Goal: Task Accomplishment & Management: Manage account settings

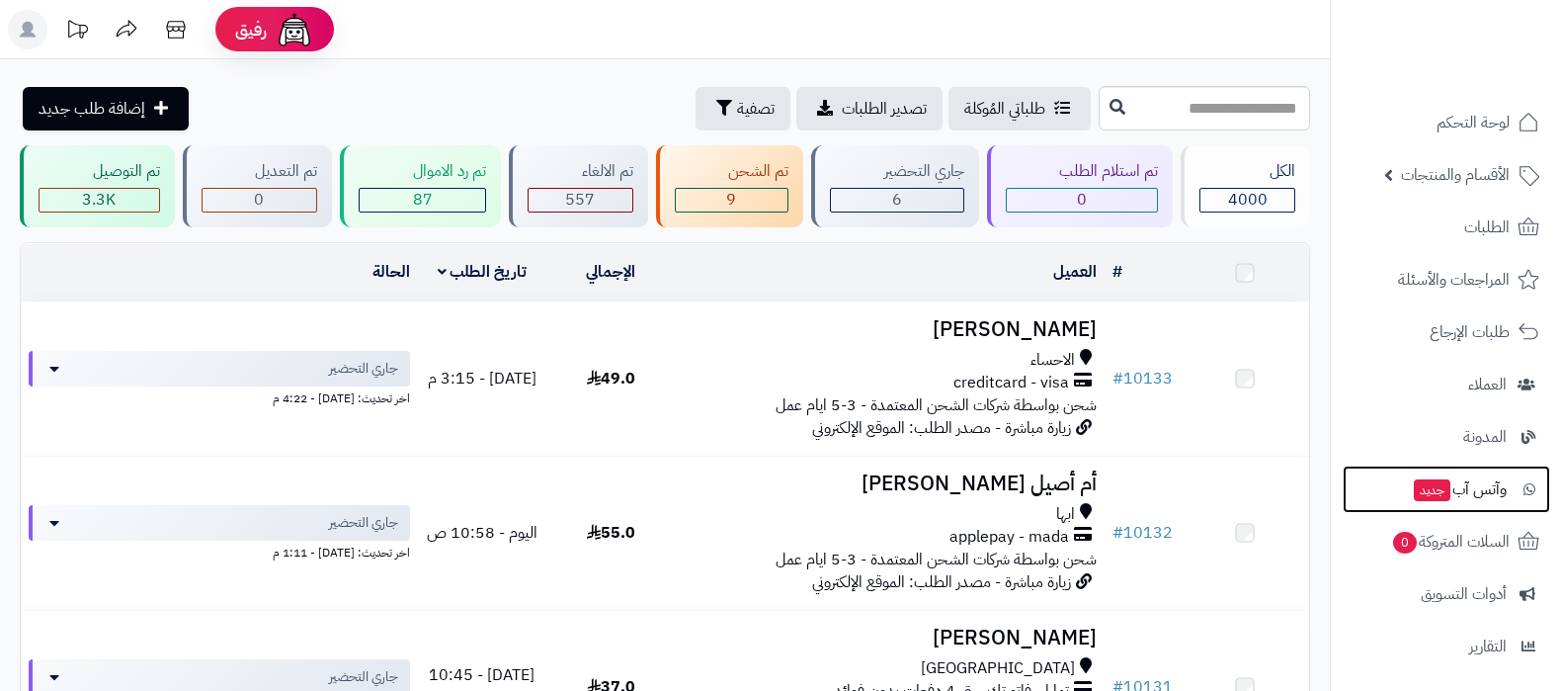
click at [1450, 491] on span "وآتس آب جديد" at bounding box center [1459, 489] width 95 height 28
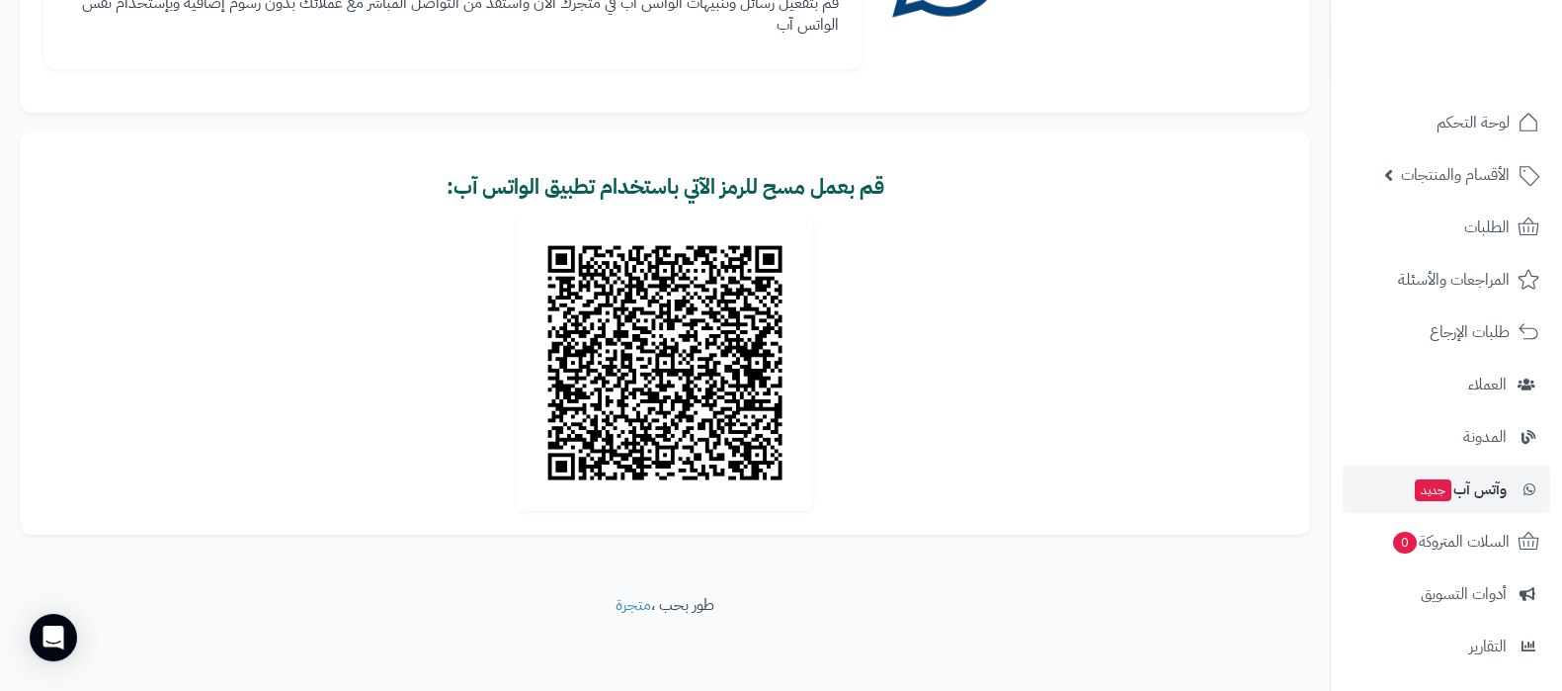
scroll to position [268, 0]
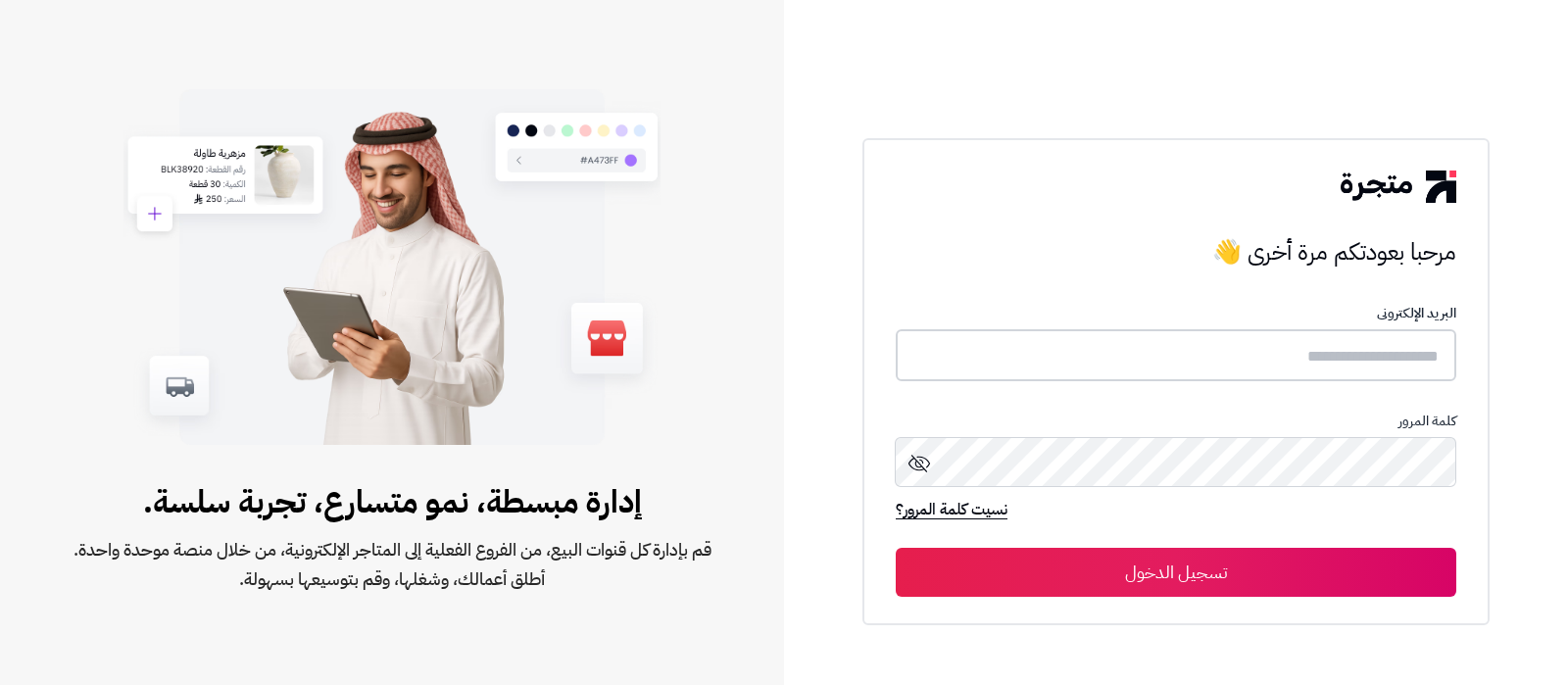
type input "**********"
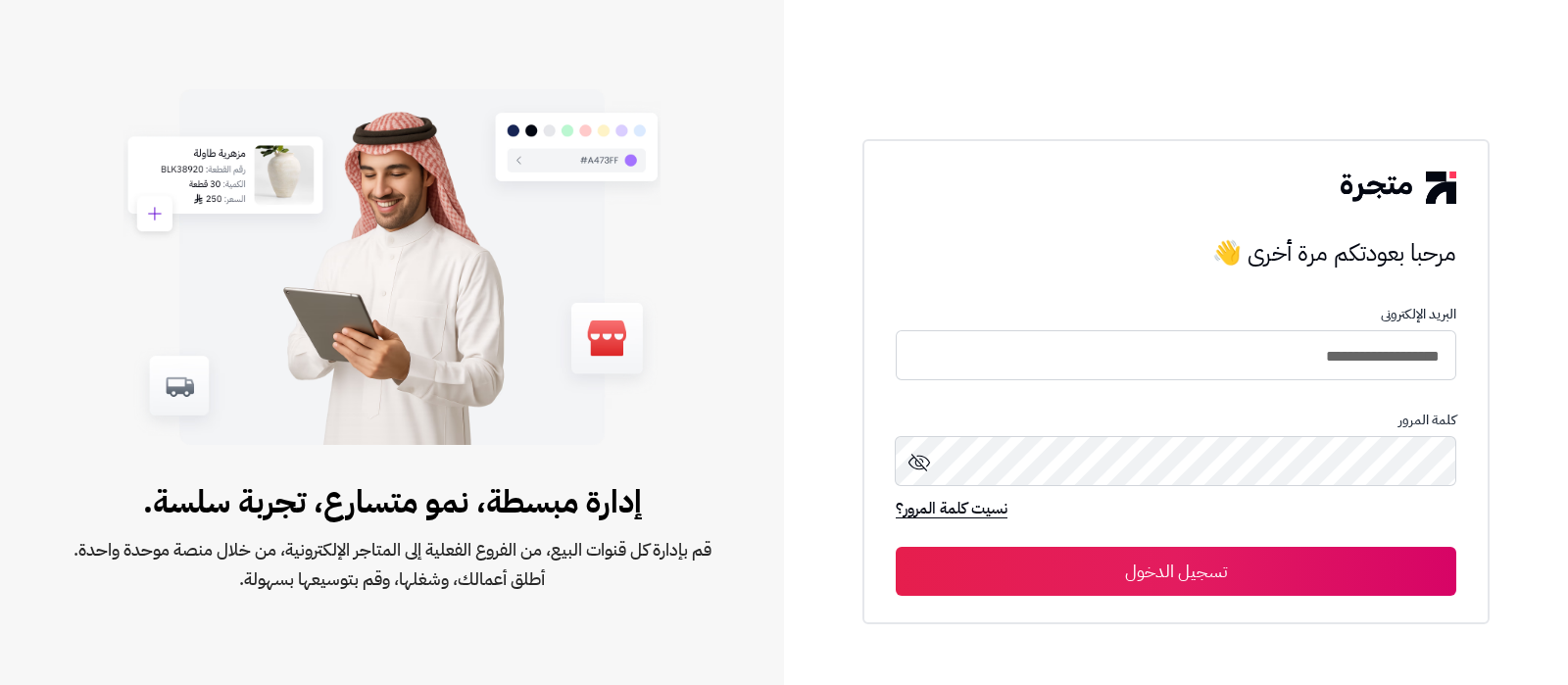
click at [1255, 578] on button "تسجيل الدخول" at bounding box center [1175, 570] width 560 height 49
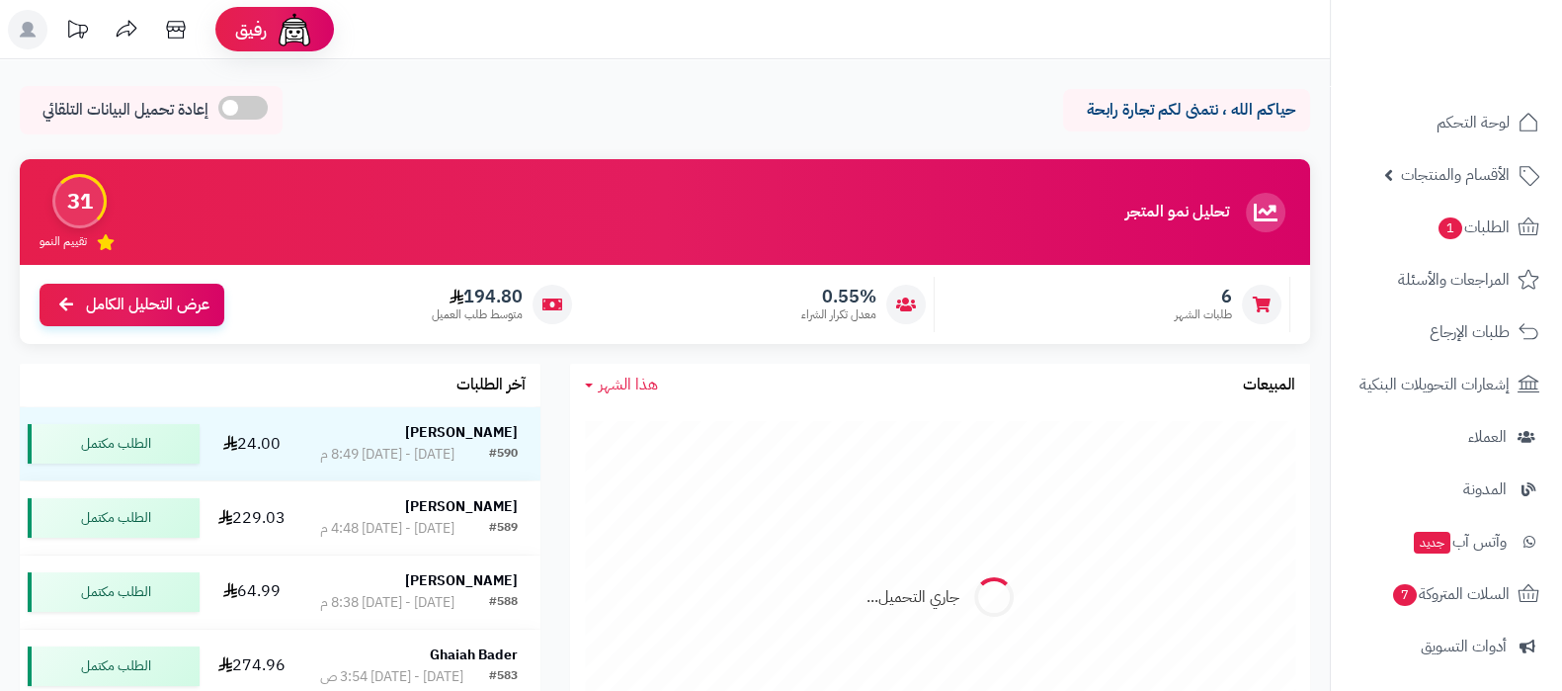
scroll to position [266, 0]
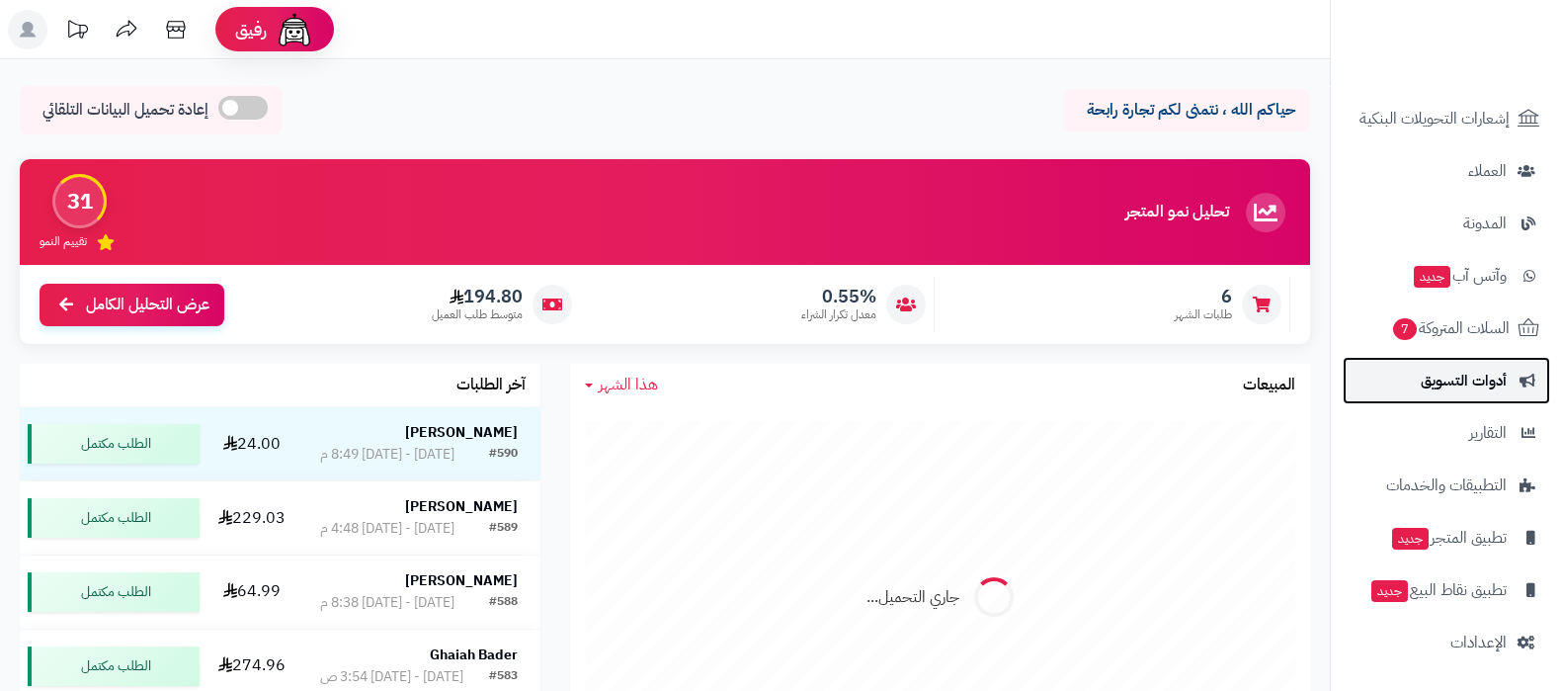
click at [1462, 393] on span "أدوات التسويق" at bounding box center [1464, 380] width 86 height 28
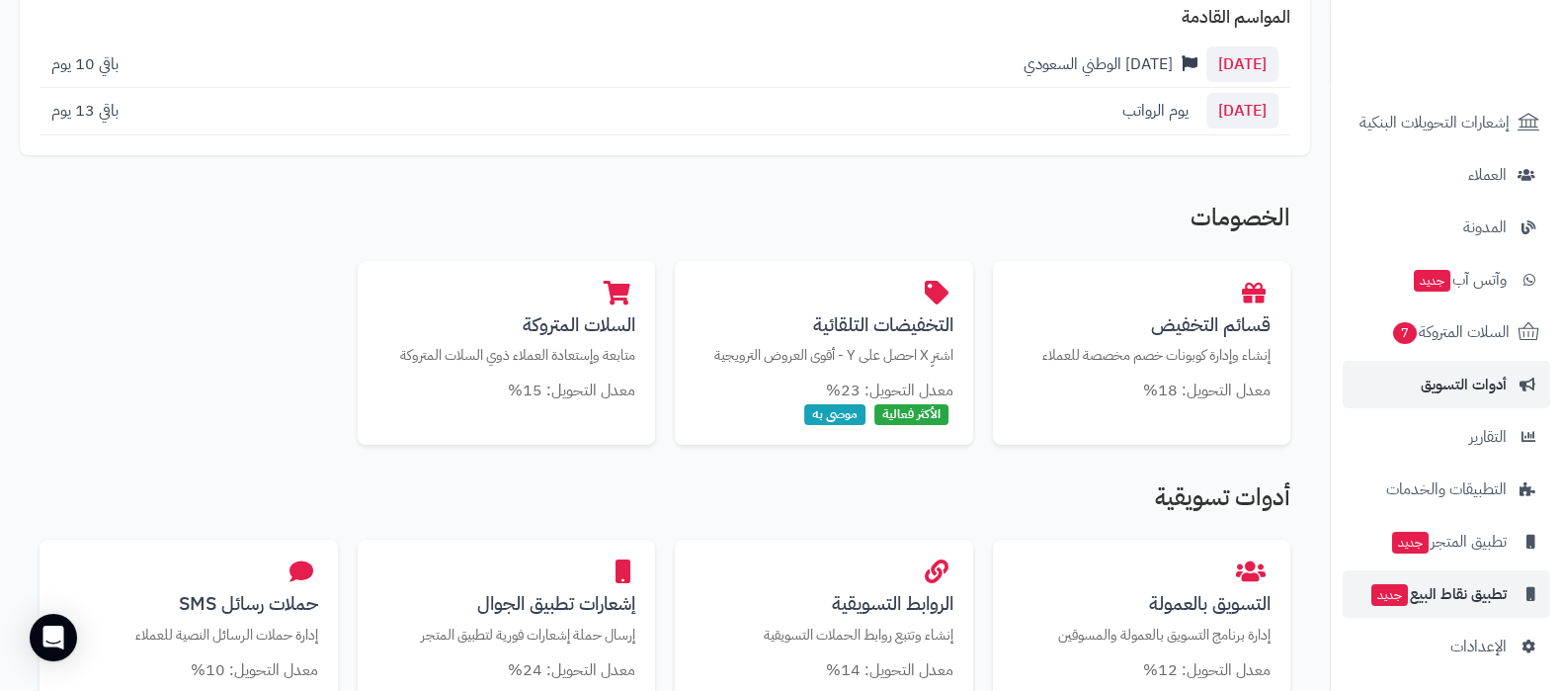
scroll to position [266, 0]
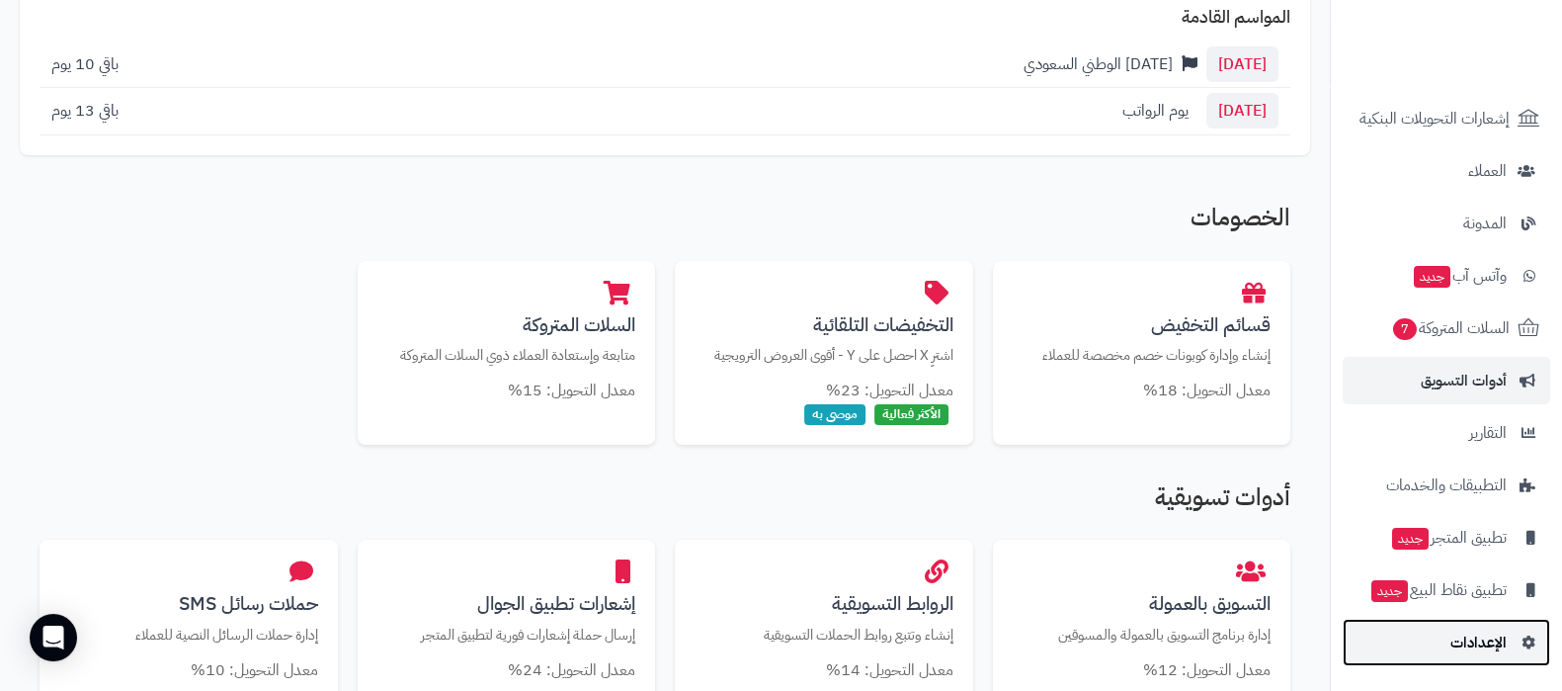
click at [1468, 648] on span "الإعدادات" at bounding box center [1478, 642] width 56 height 28
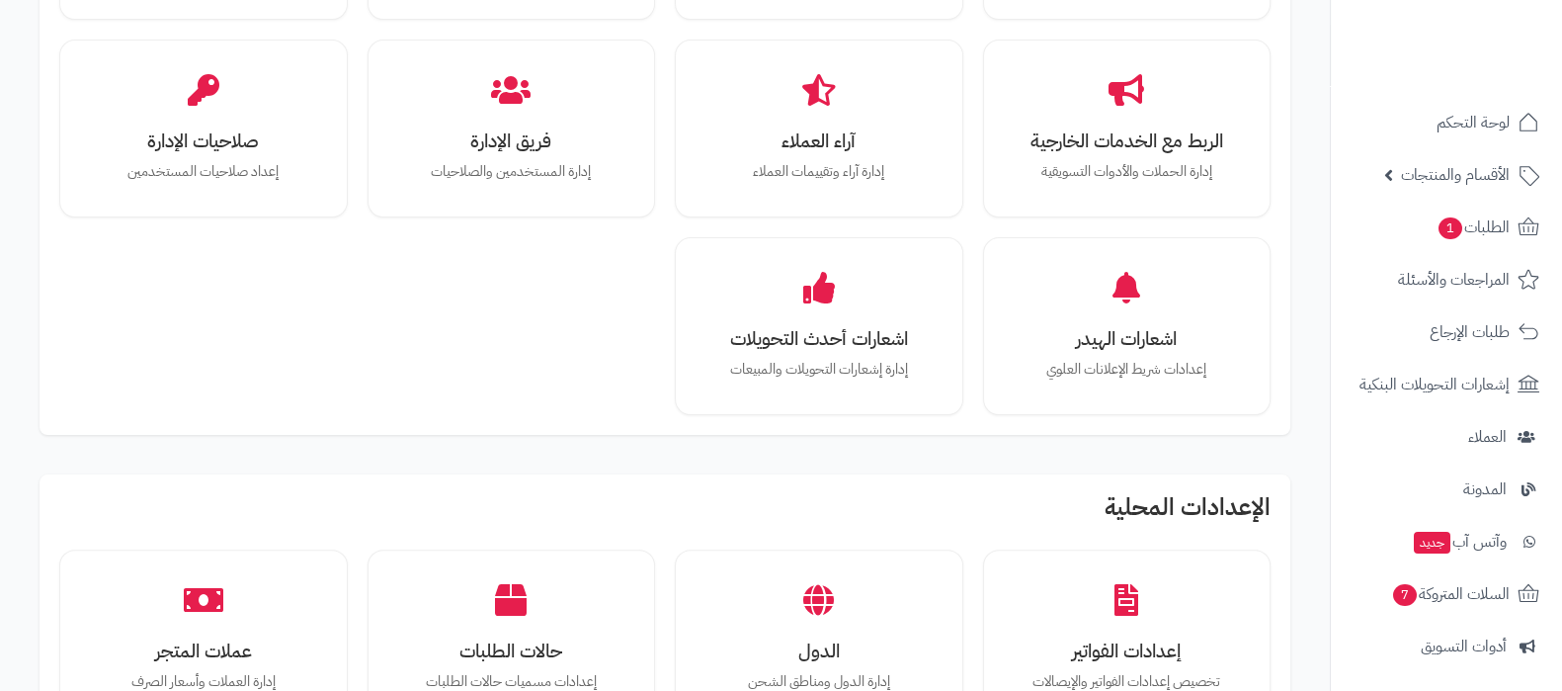
scroll to position [617, 0]
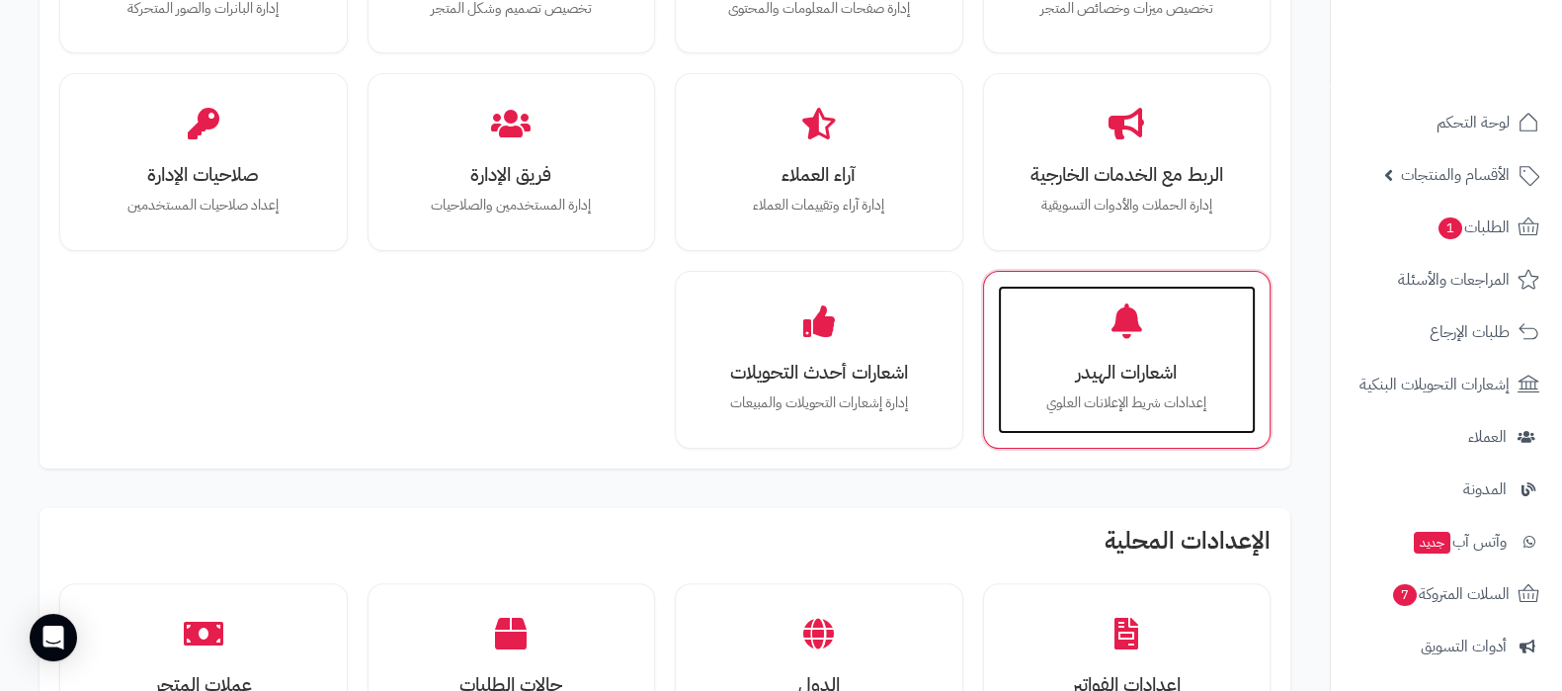
click at [1174, 401] on p "إعدادات شريط الإعلانات العلوي" at bounding box center [1126, 403] width 219 height 22
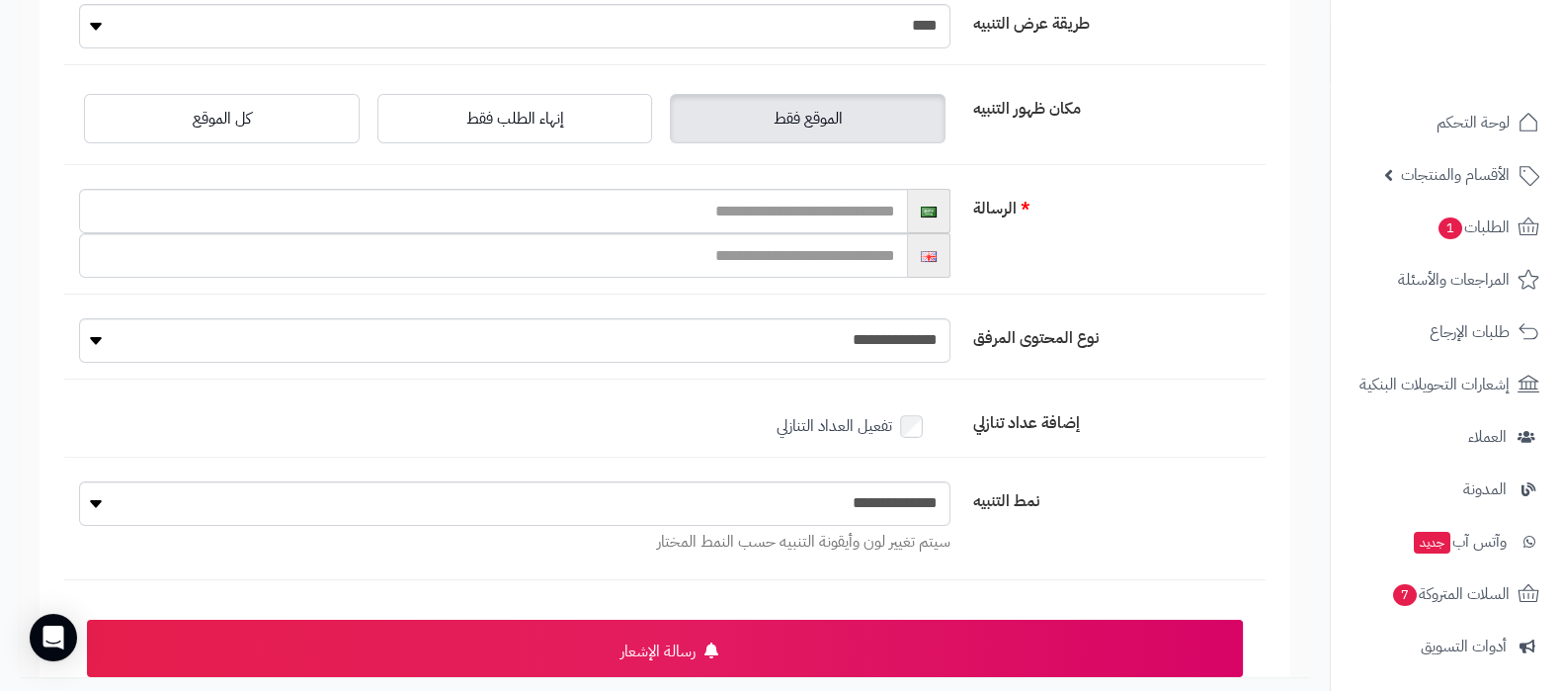
scroll to position [246, 0]
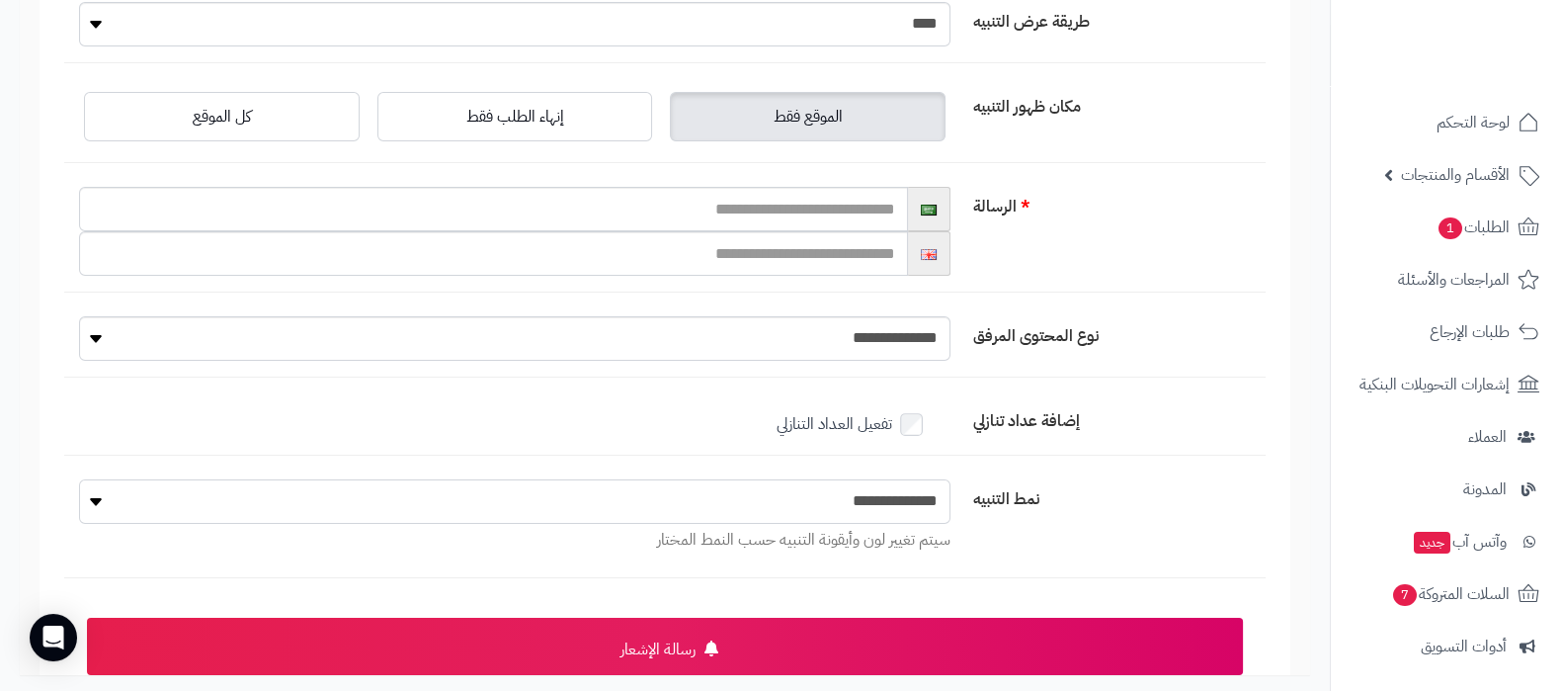
click at [898, 484] on select "**********" at bounding box center [514, 501] width 871 height 44
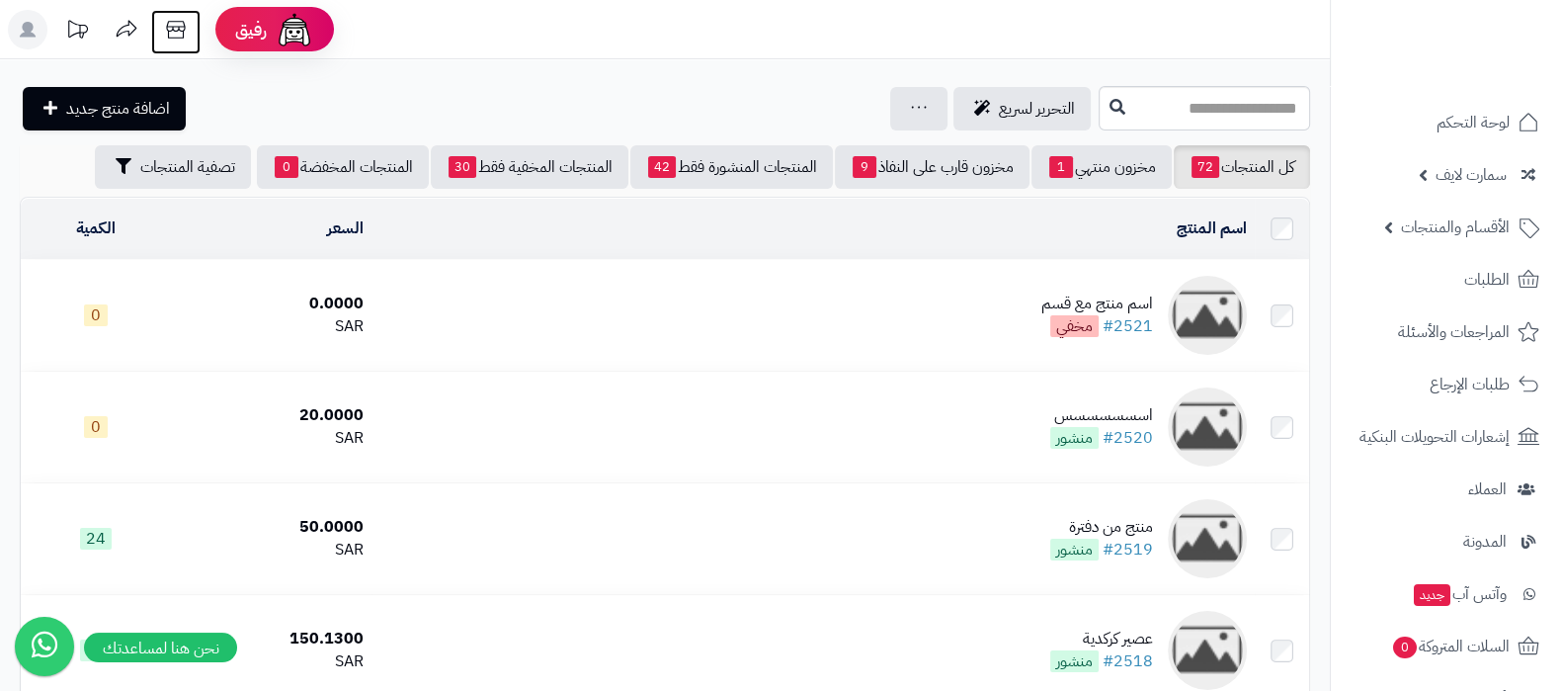
click at [173, 32] on icon at bounding box center [176, 30] width 40 height 40
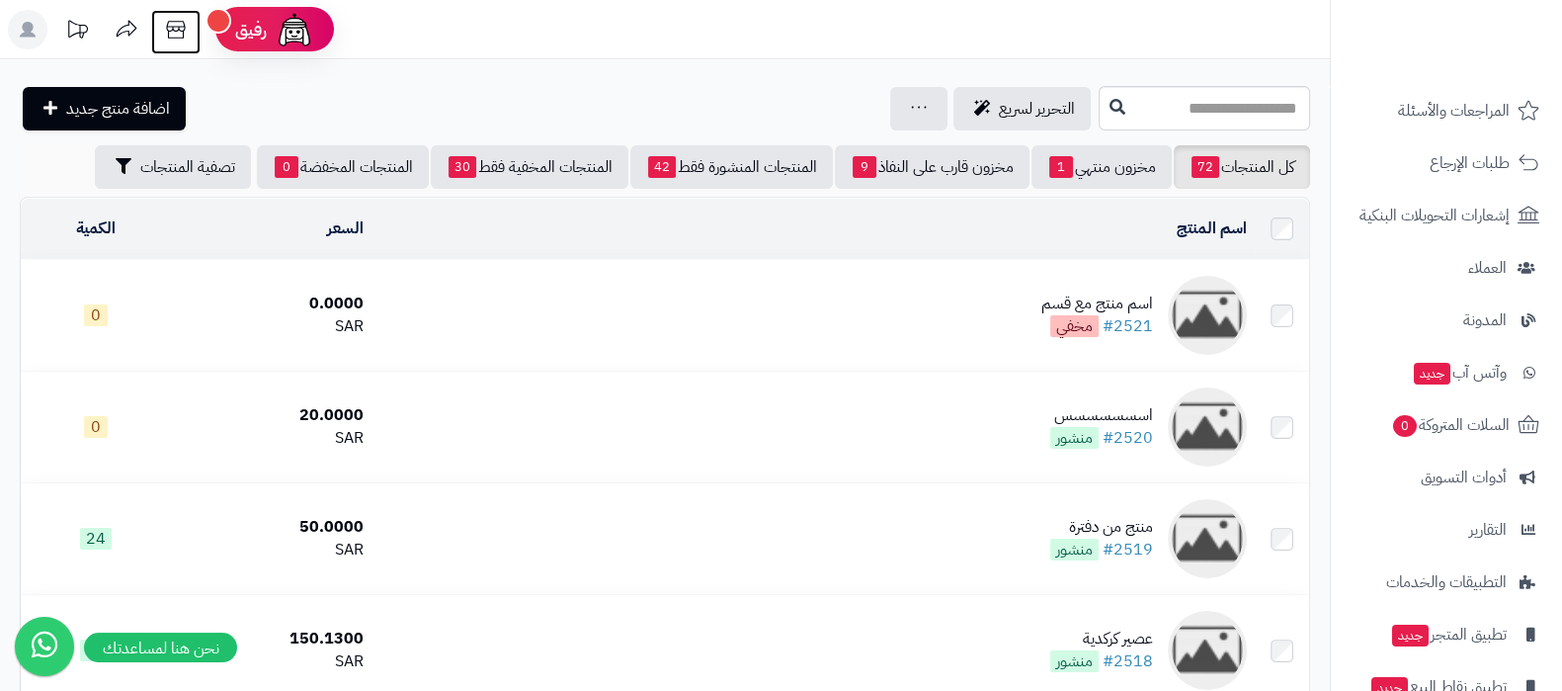
scroll to position [317, 0]
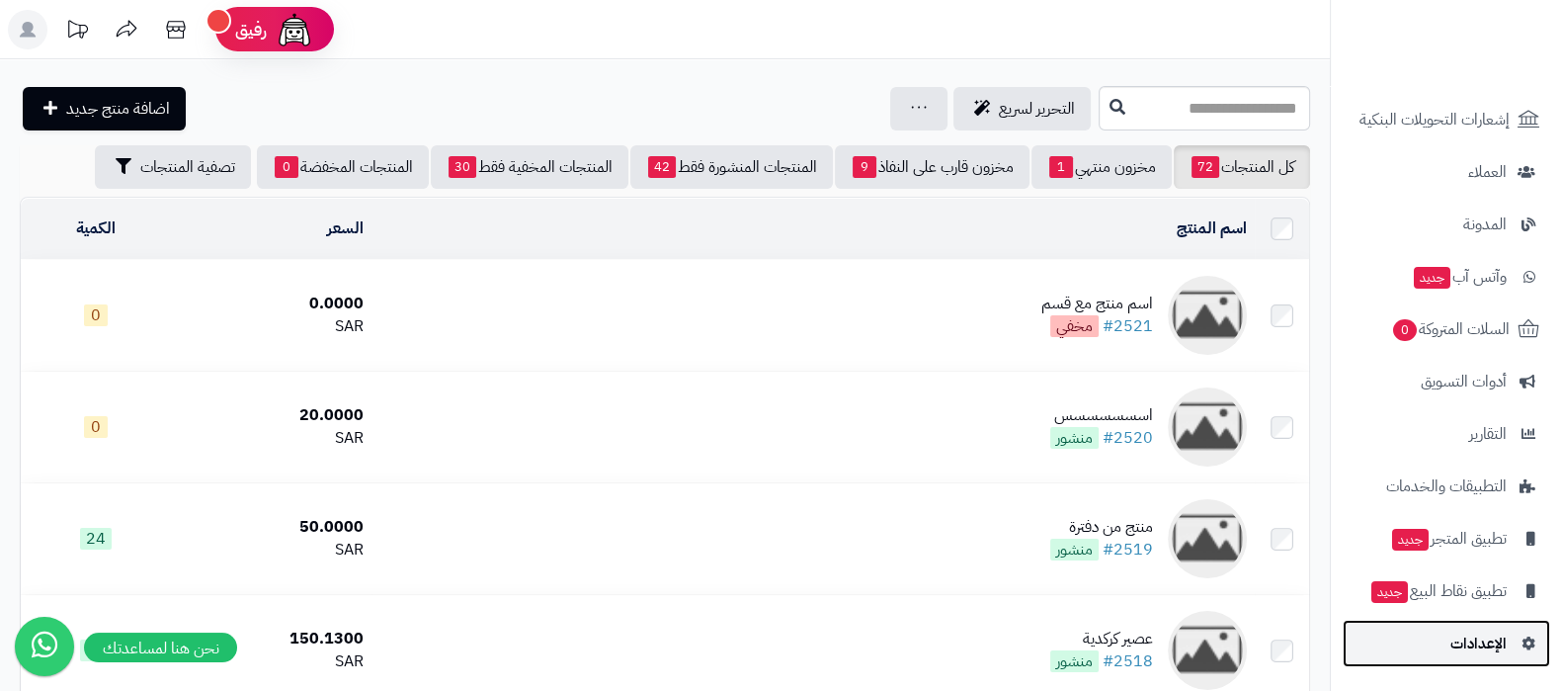
click at [1479, 647] on span "الإعدادات" at bounding box center [1478, 643] width 56 height 28
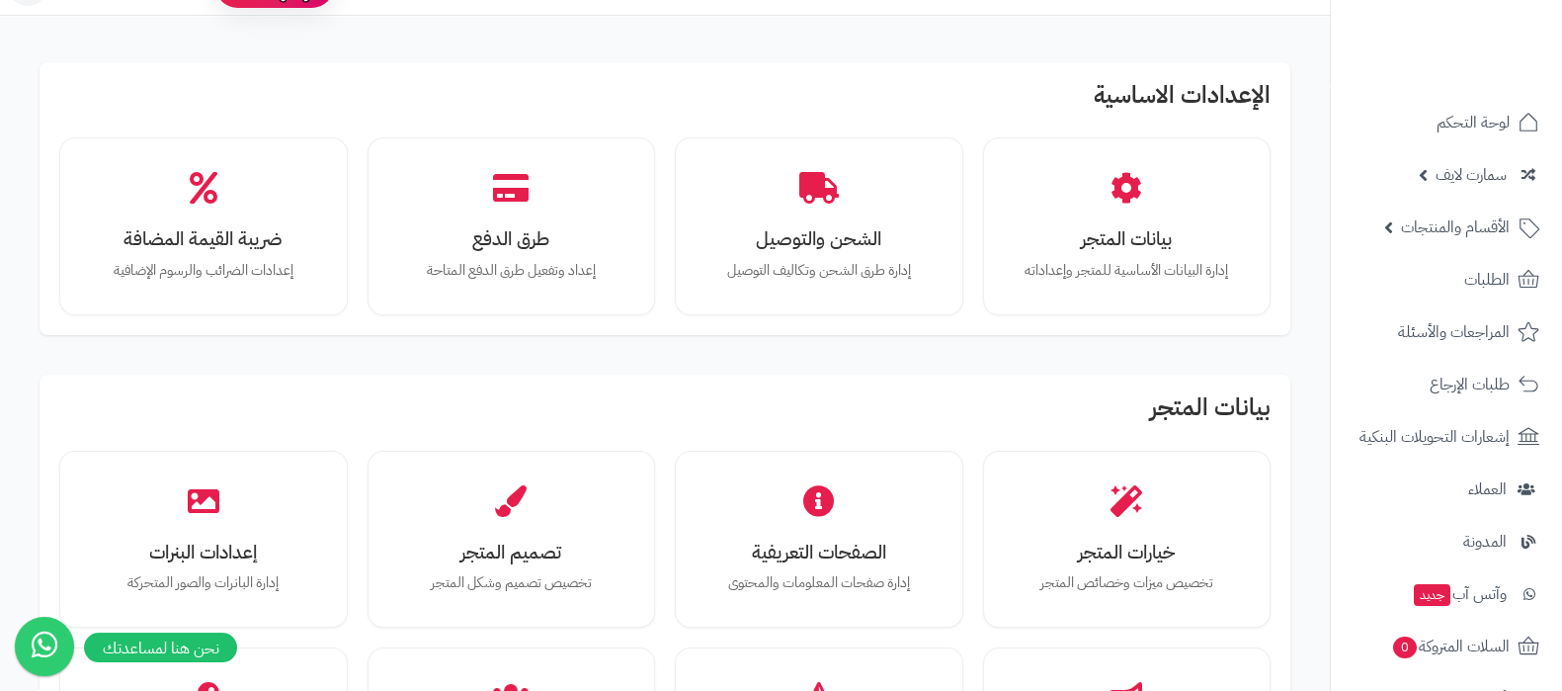
scroll to position [493, 0]
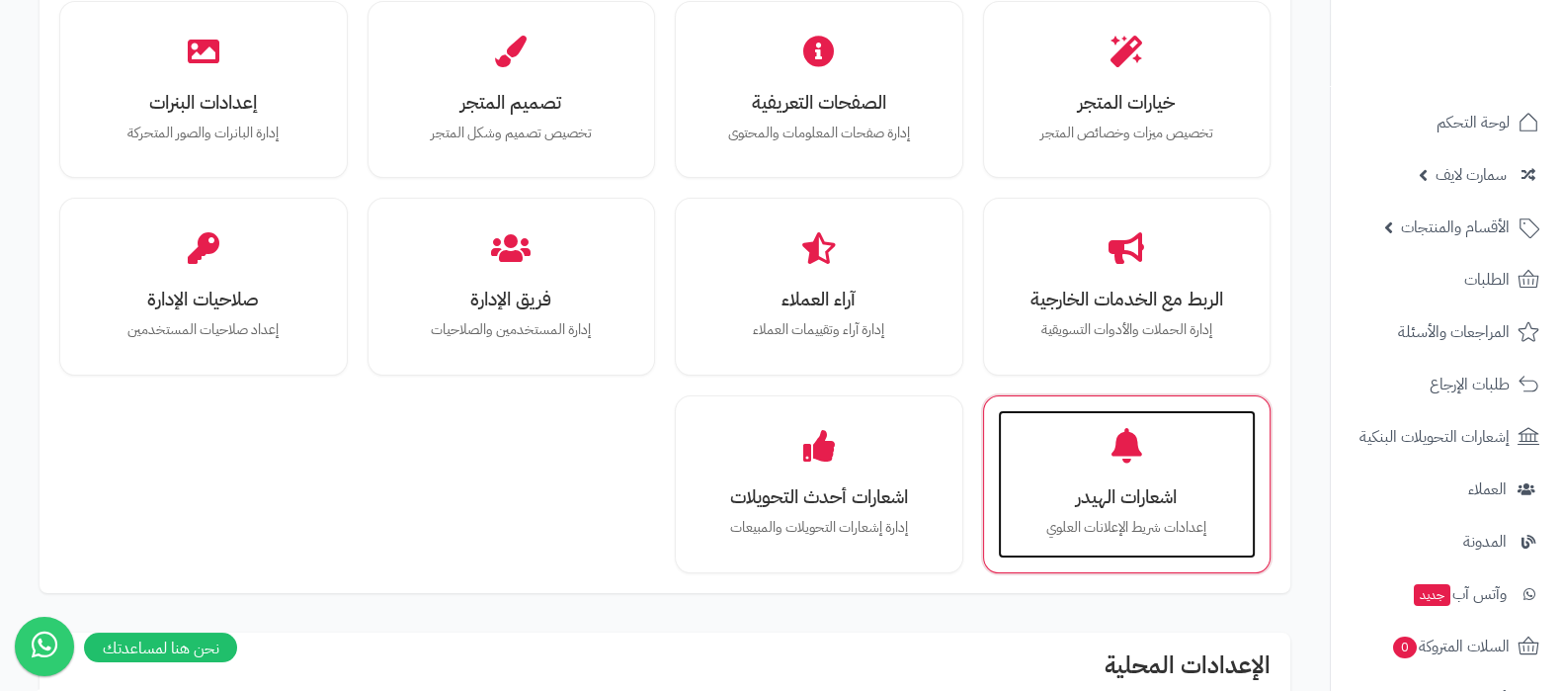
click at [1081, 486] on h3 "اشعارات الهيدر" at bounding box center [1126, 496] width 219 height 21
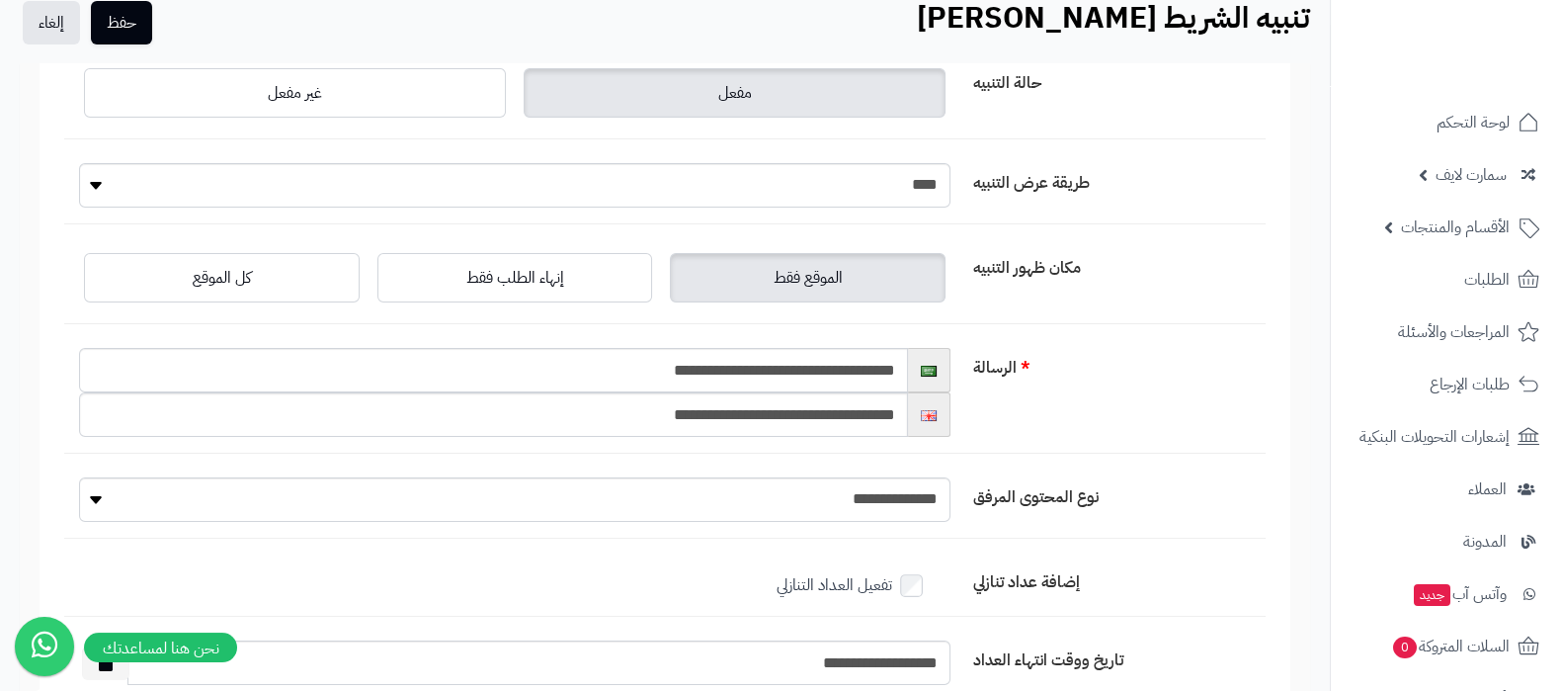
scroll to position [122, 0]
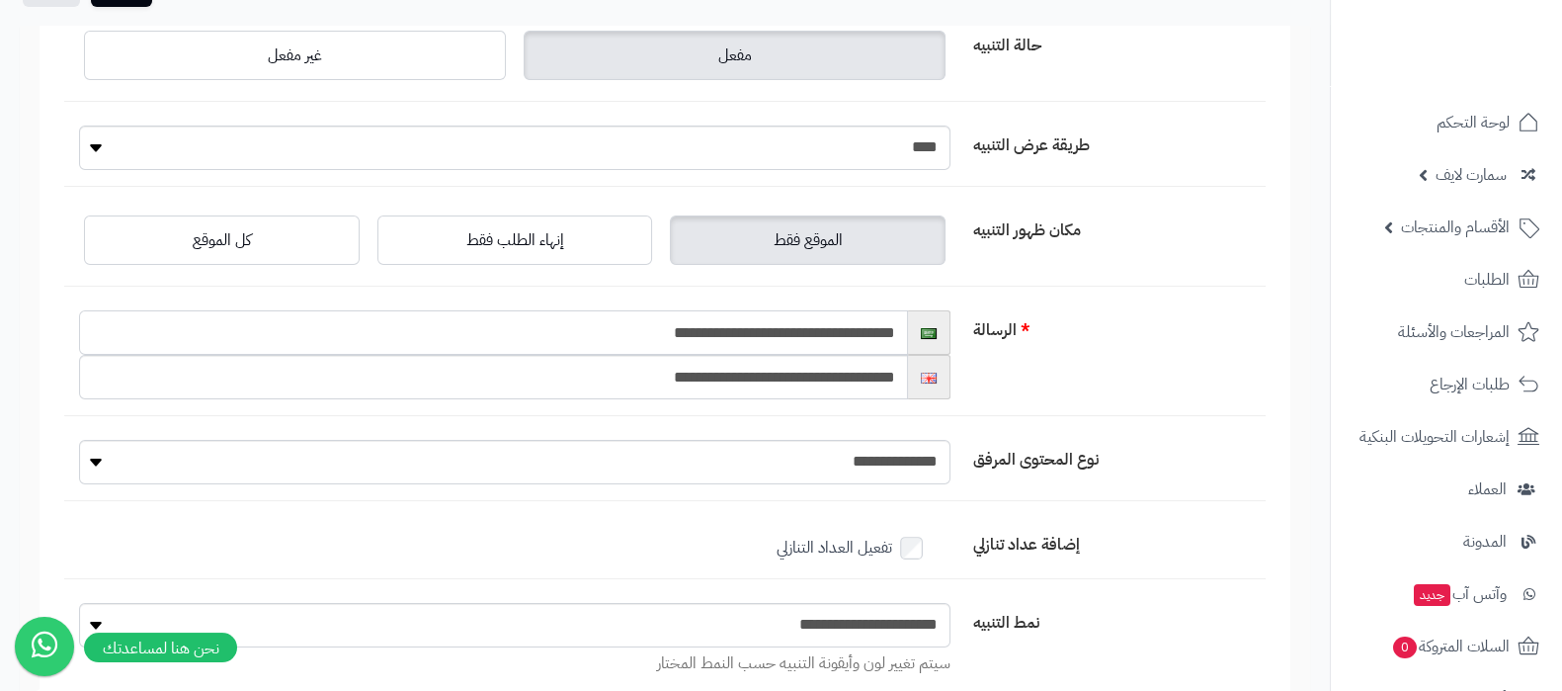
click at [651, 331] on input "**********" at bounding box center [493, 332] width 829 height 44
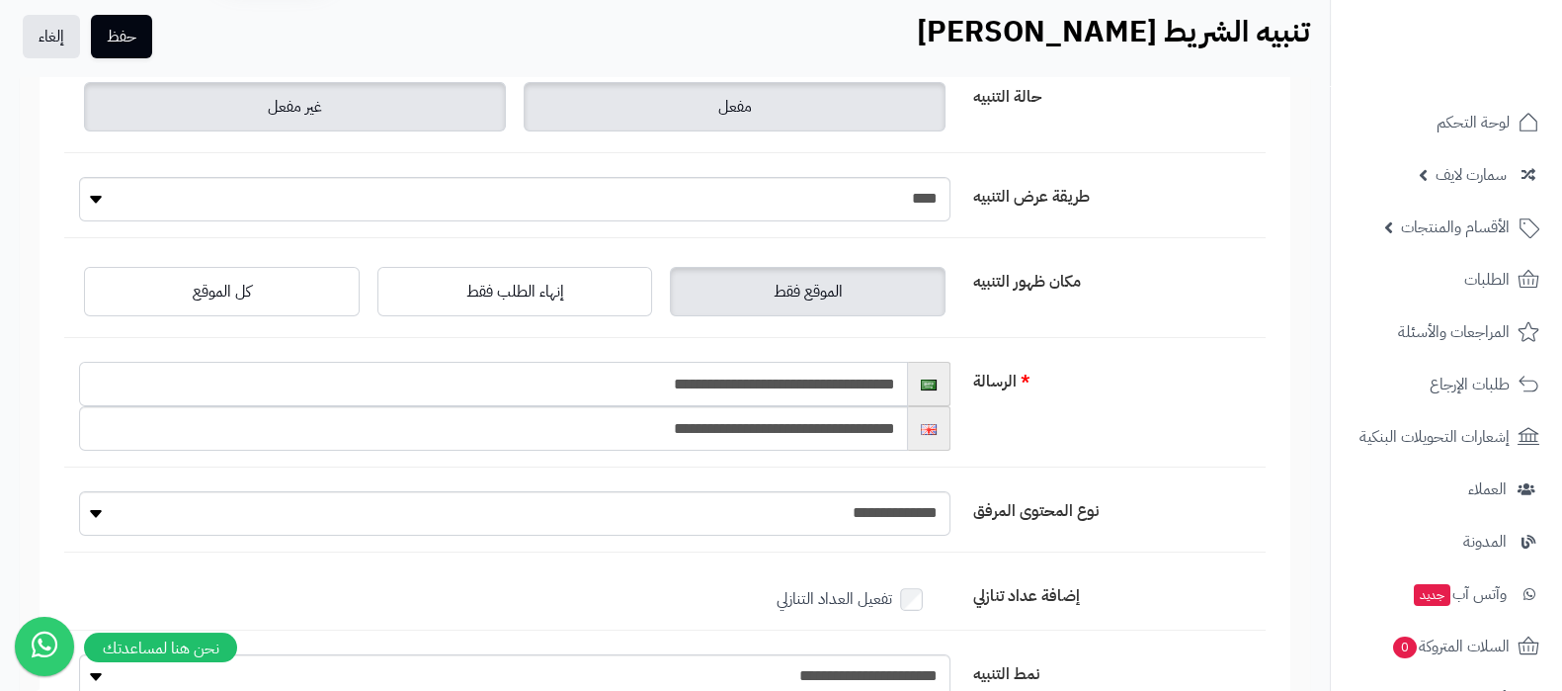
scroll to position [0, 0]
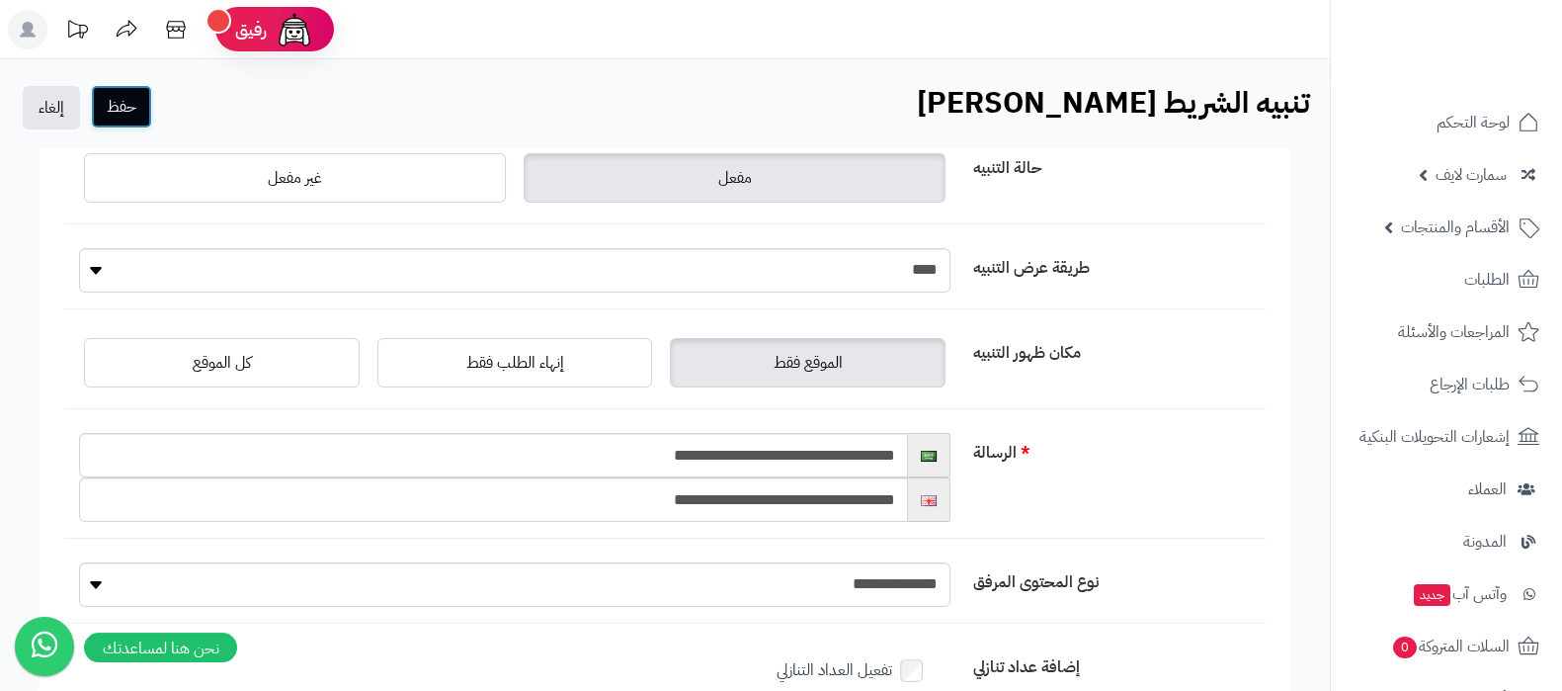
click at [140, 106] on button "حفظ" at bounding box center [121, 106] width 61 height 43
